Goal: Complete application form

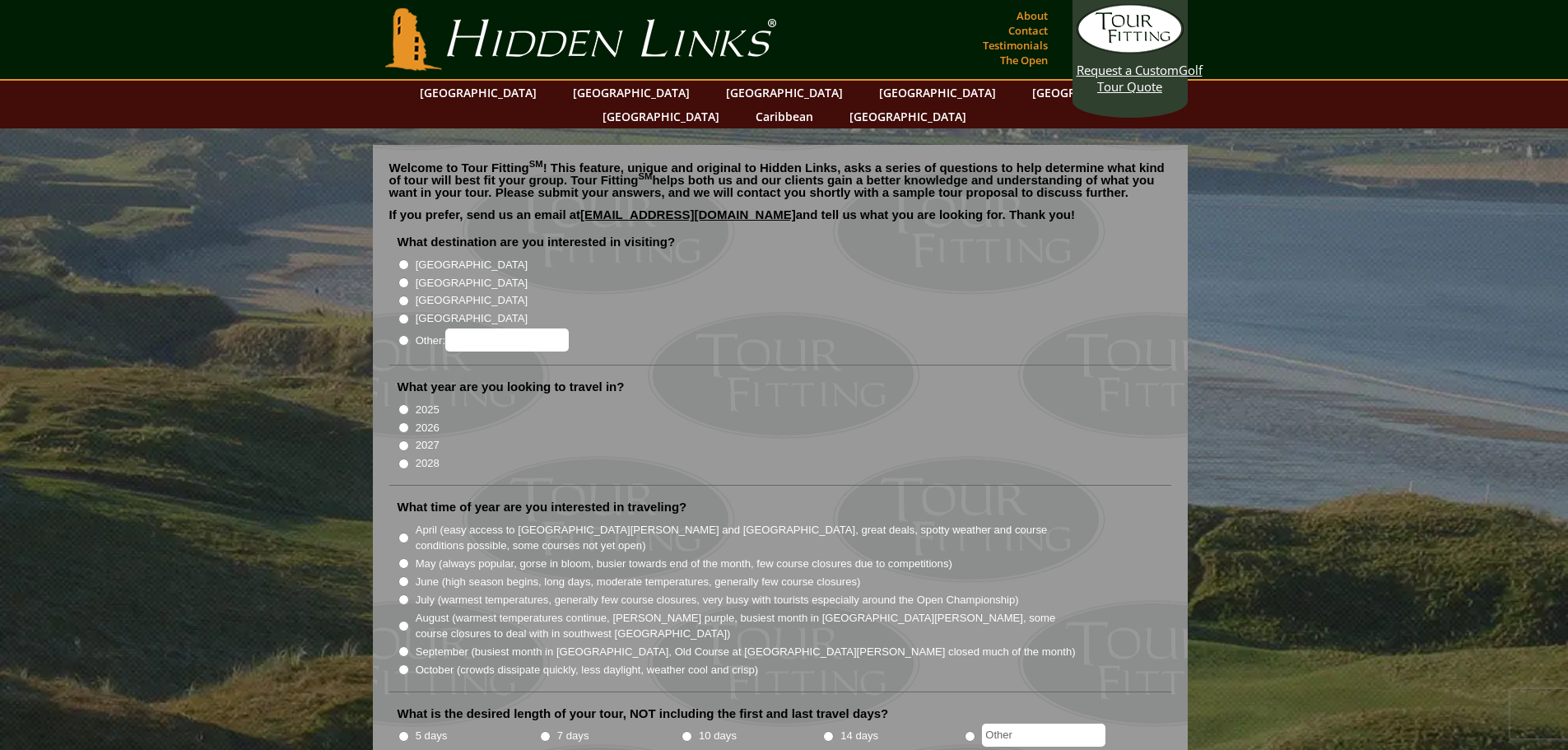
radio input "true"
click at [472, 328] on input "Other:" at bounding box center [507, 339] width 124 height 23
type input "[GEOGRAPHIC_DATA]"
click at [403, 404] on input "2025" at bounding box center [404, 410] width 11 height 11
radio input "true"
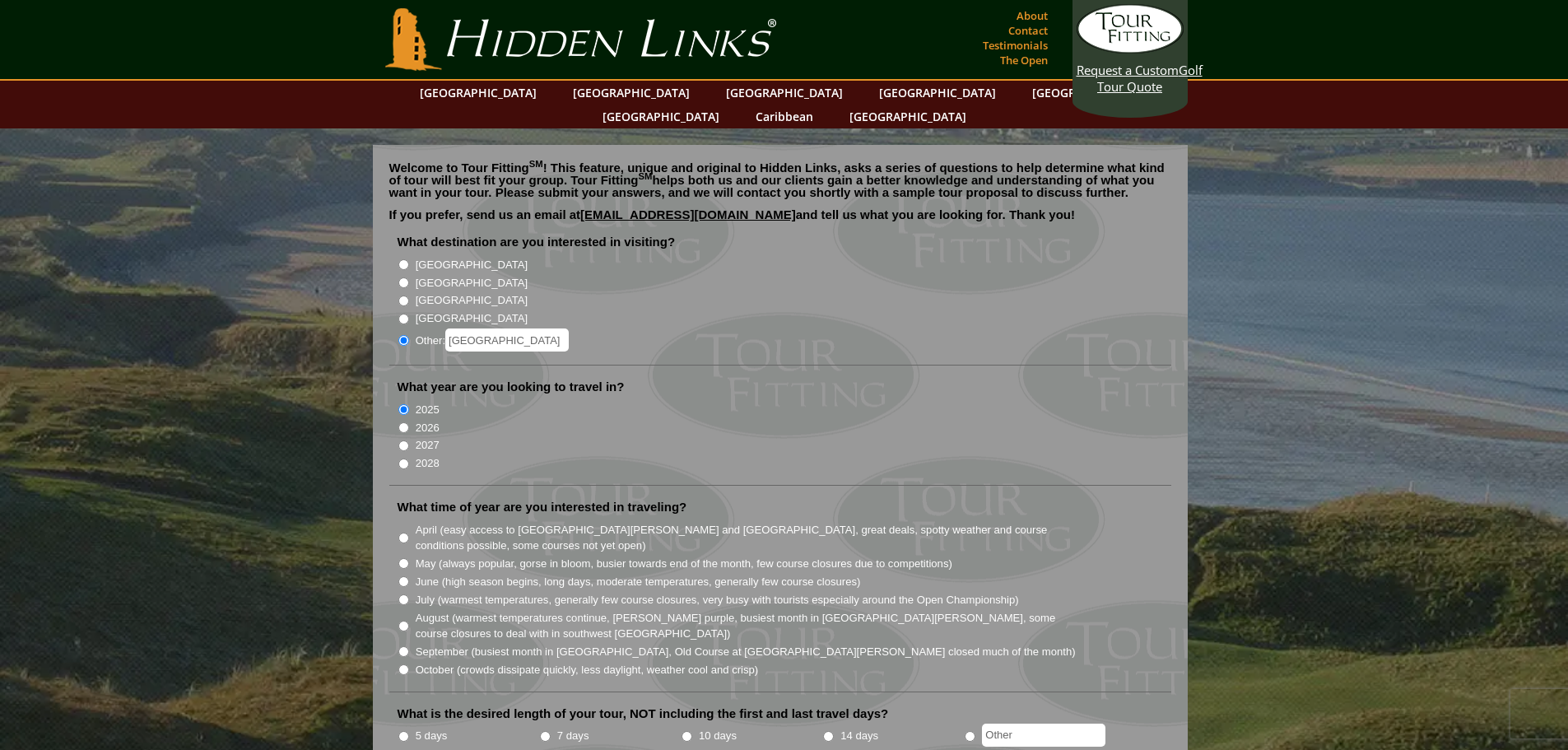
click at [400, 422] on input "2026" at bounding box center [404, 428] width 11 height 11
radio input "true"
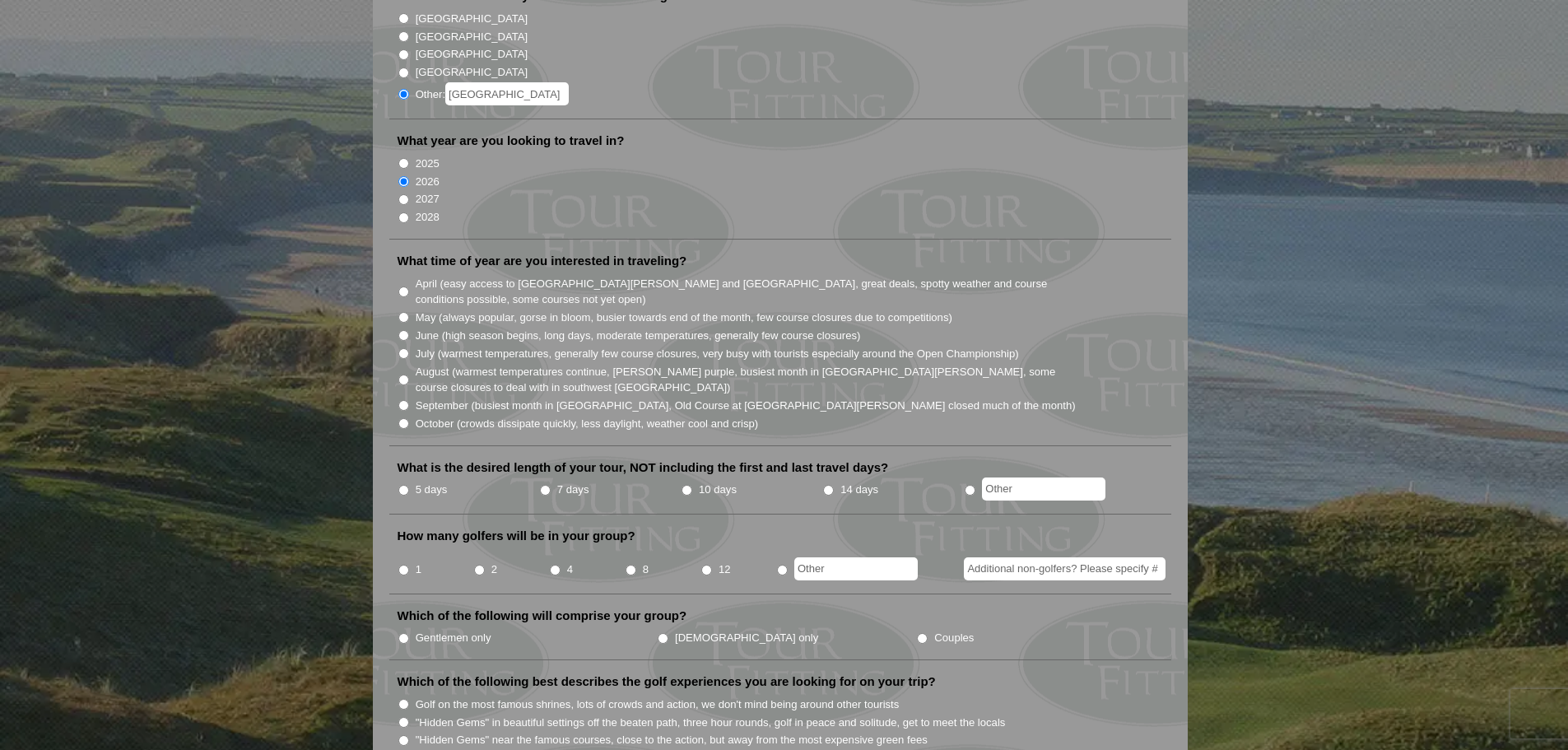
scroll to position [247, 0]
